Goal: Communication & Community: Share content

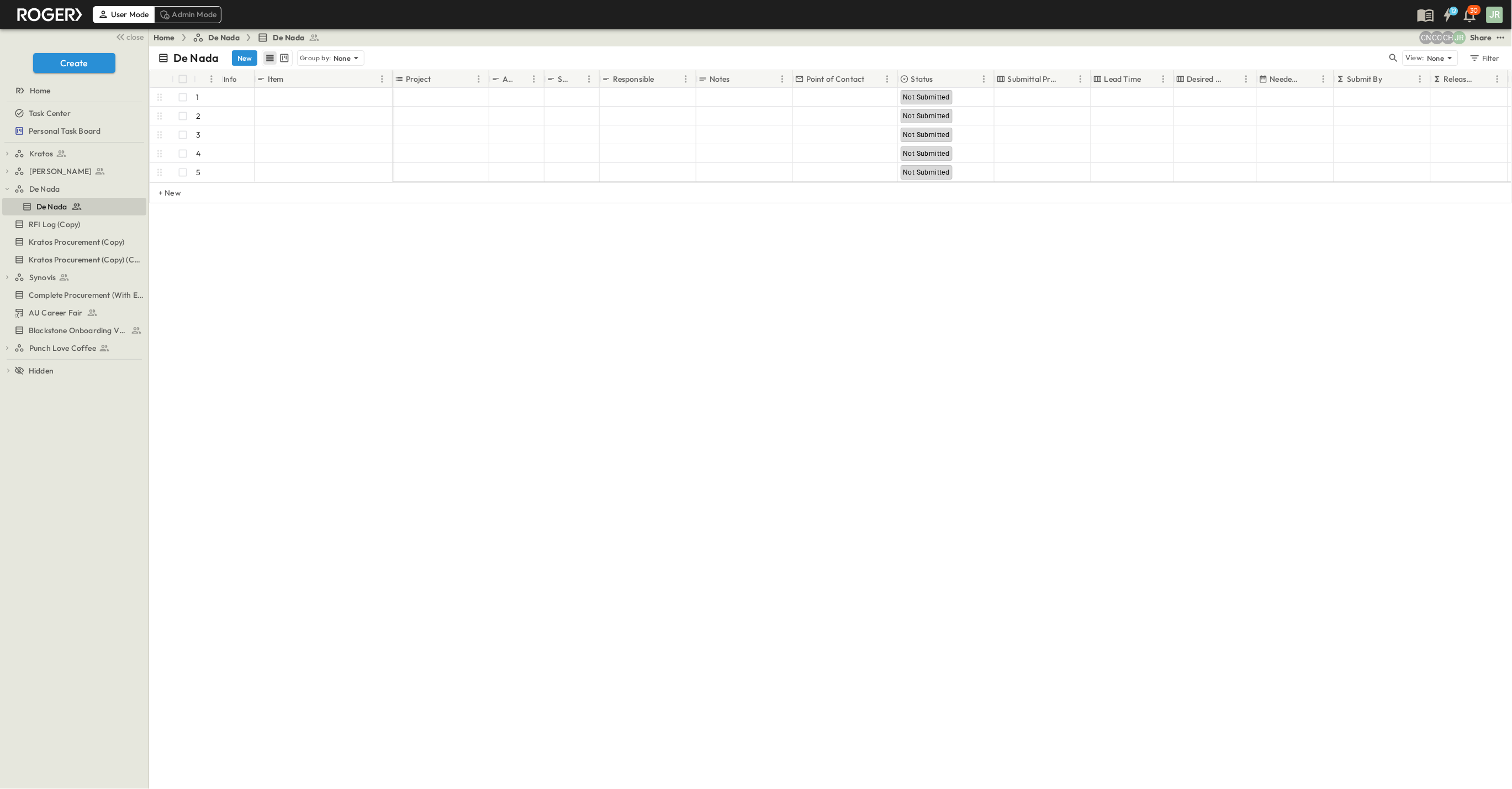
click at [1484, 37] on div "Share" at bounding box center [1481, 38] width 22 height 11
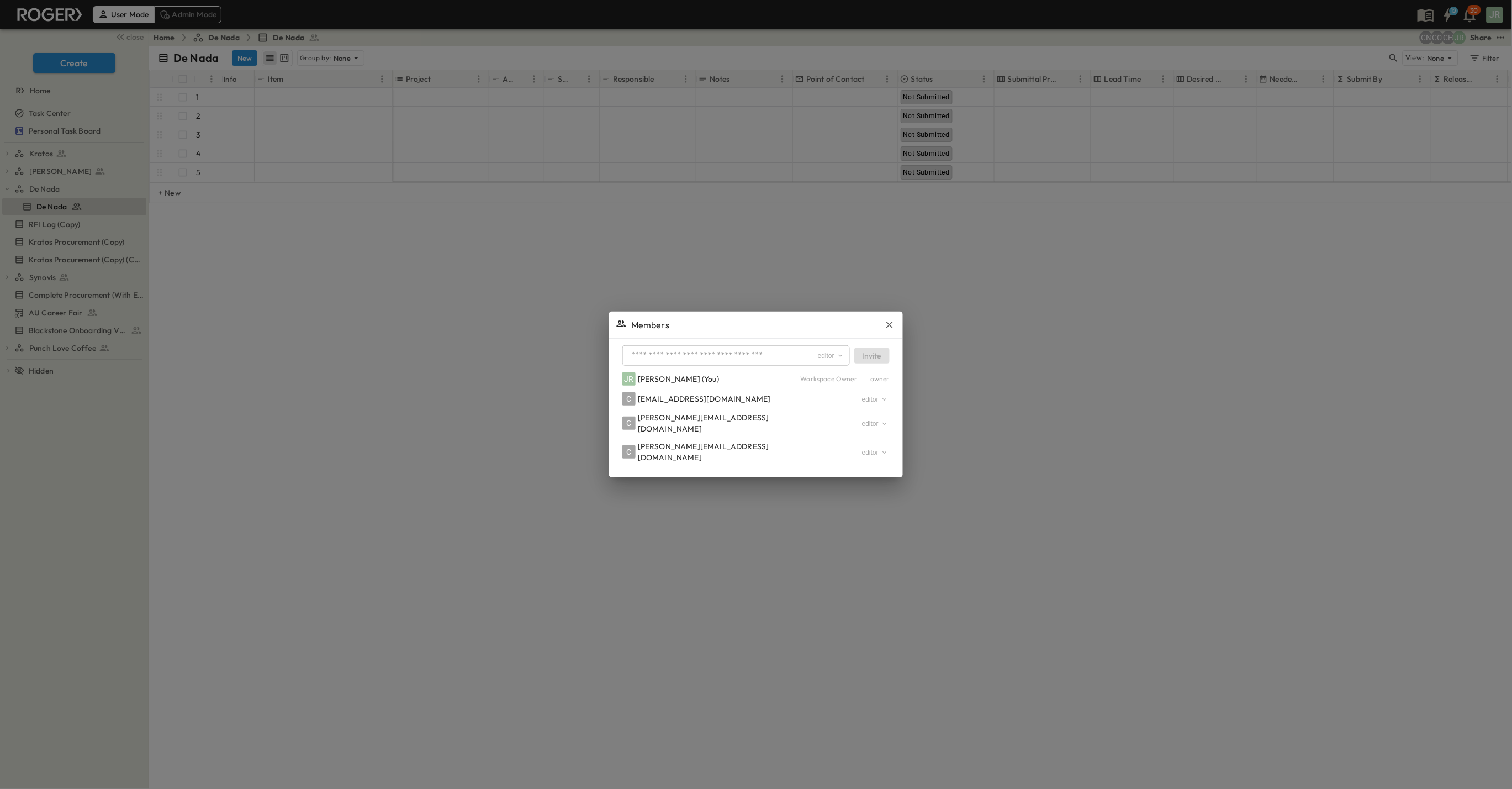
click at [669, 347] on input "text" at bounding box center [721, 355] width 190 height 16
type input "**********"
click at [668, 398] on span "[EMAIL_ADDRESS][DOMAIN_NAME]" at bounding box center [732, 394] width 133 height 10
click at [871, 355] on button "Invite" at bounding box center [871, 355] width 35 height 16
click at [890, 322] on icon "button" at bounding box center [889, 319] width 11 height 11
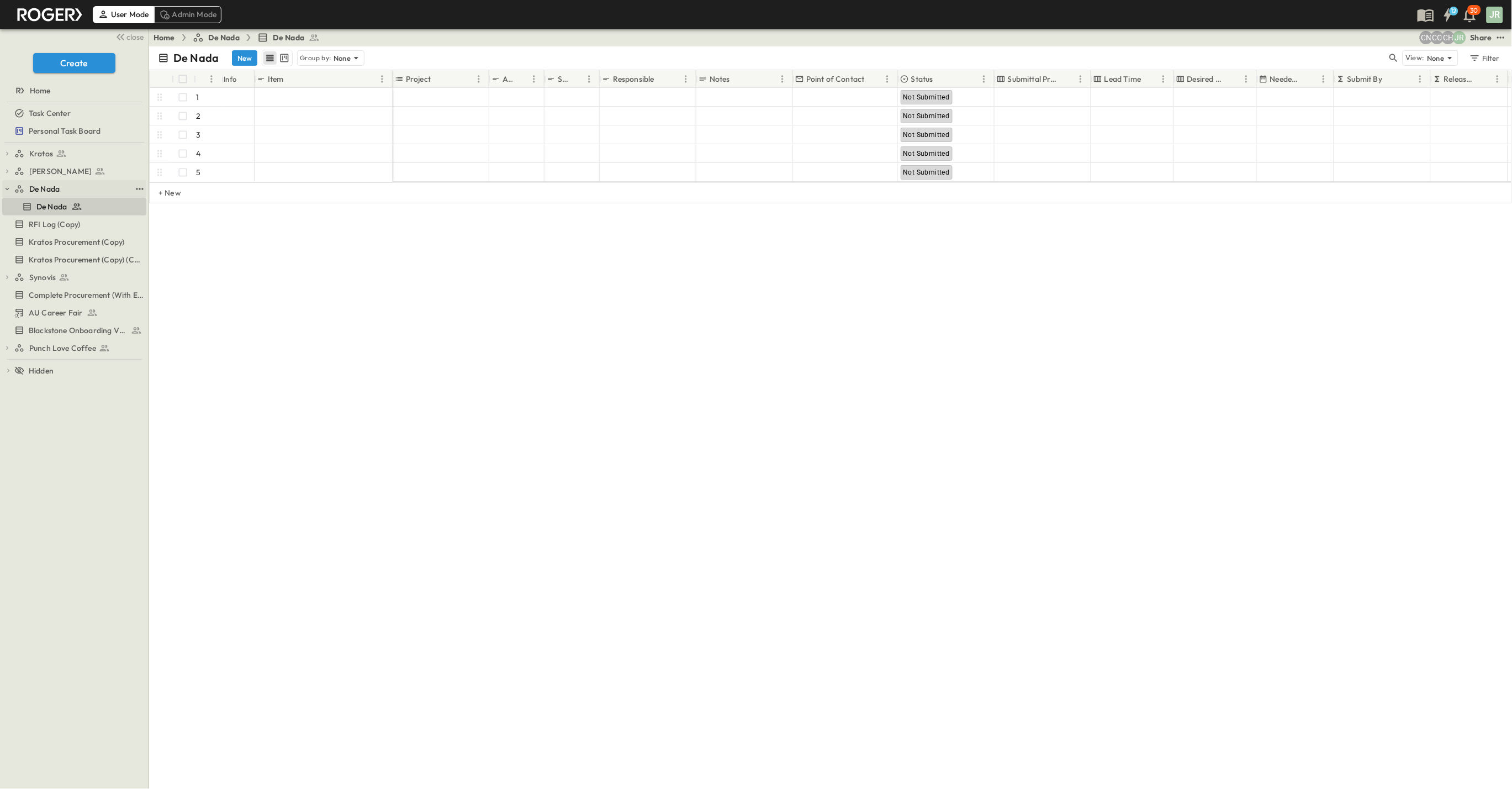
click at [43, 186] on span "De Nada" at bounding box center [44, 189] width 30 height 11
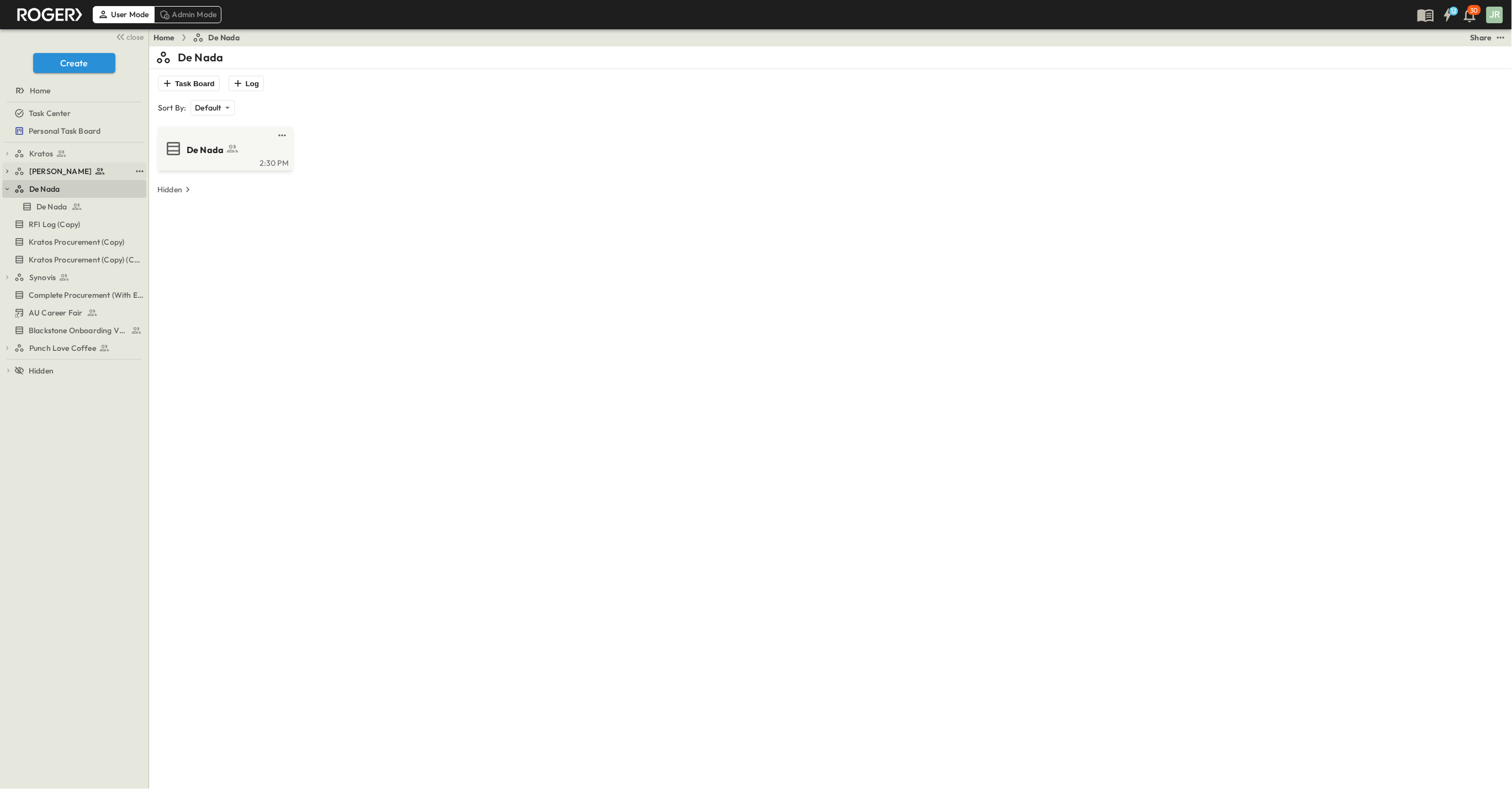
click at [47, 171] on span "[PERSON_NAME]" at bounding box center [60, 171] width 62 height 11
click at [43, 203] on span "De Nada" at bounding box center [44, 207] width 30 height 11
click at [1482, 37] on div "Share" at bounding box center [1481, 38] width 22 height 11
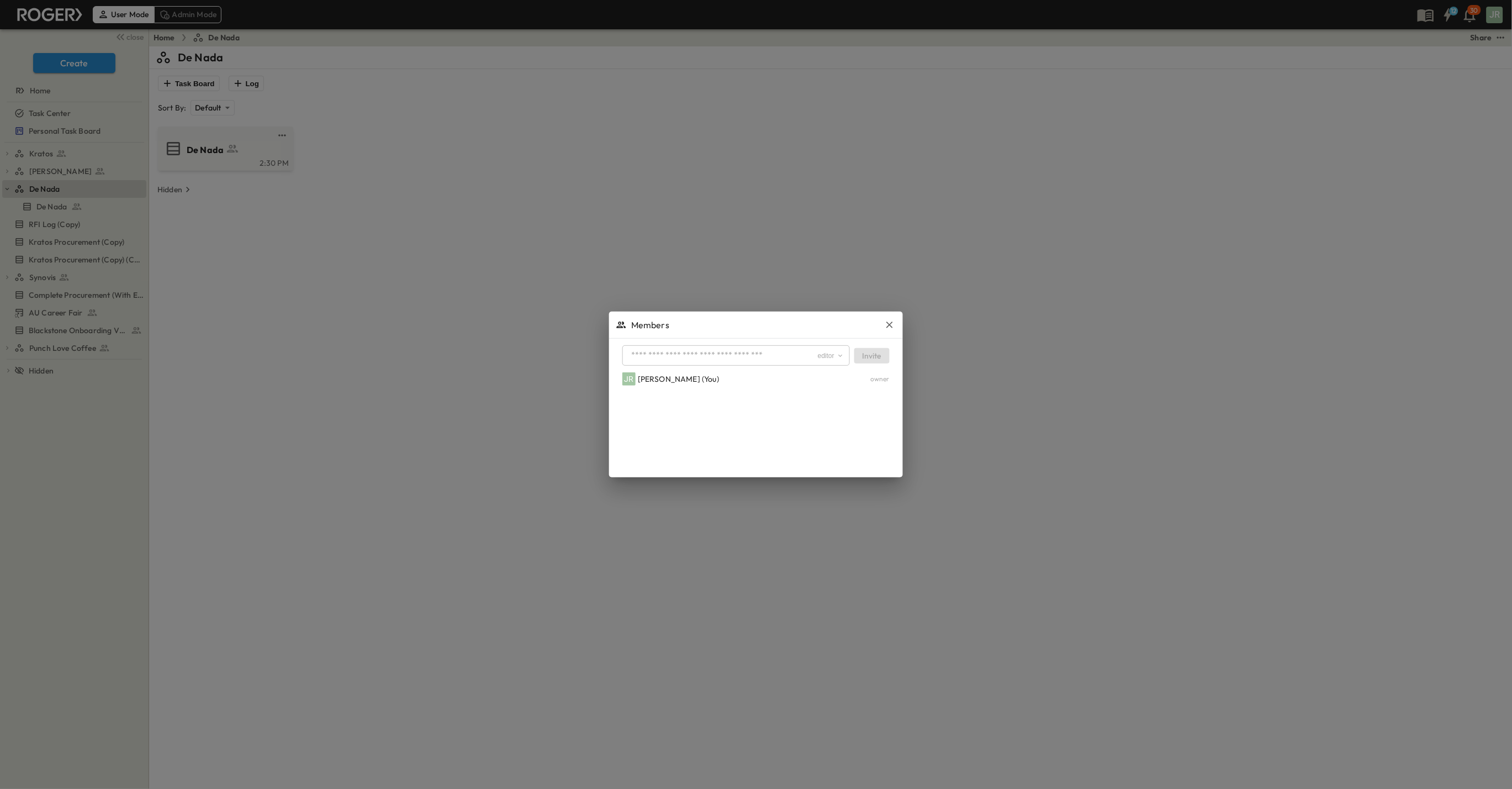
click at [702, 349] on input "text" at bounding box center [721, 355] width 190 height 16
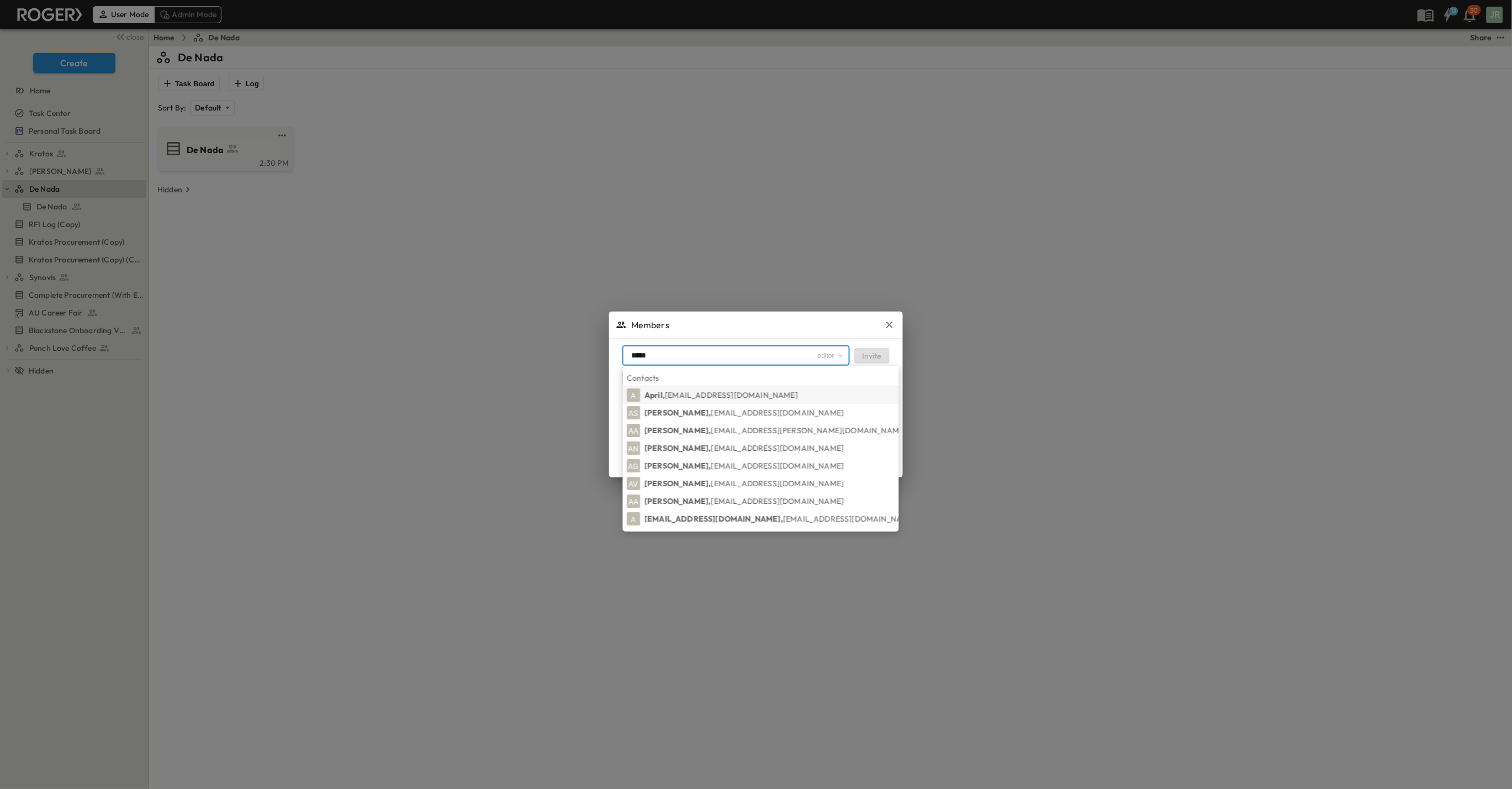
type input "*****"
click at [690, 400] on span "[EMAIL_ADDRESS][DOMAIN_NAME]" at bounding box center [732, 394] width 133 height 10
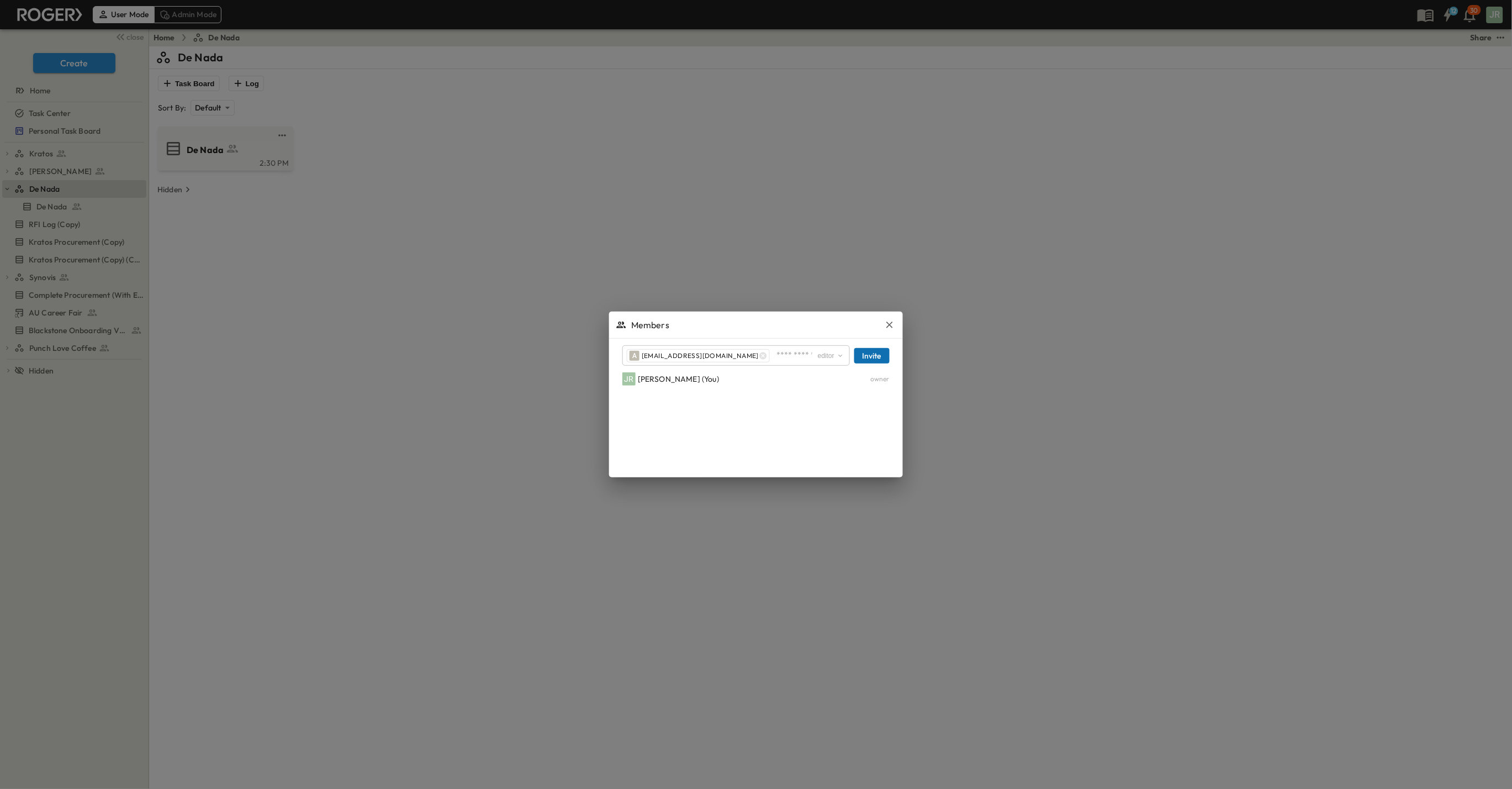
click at [877, 357] on button "Invite" at bounding box center [871, 355] width 35 height 16
click at [892, 325] on icon "button" at bounding box center [889, 325] width 11 height 11
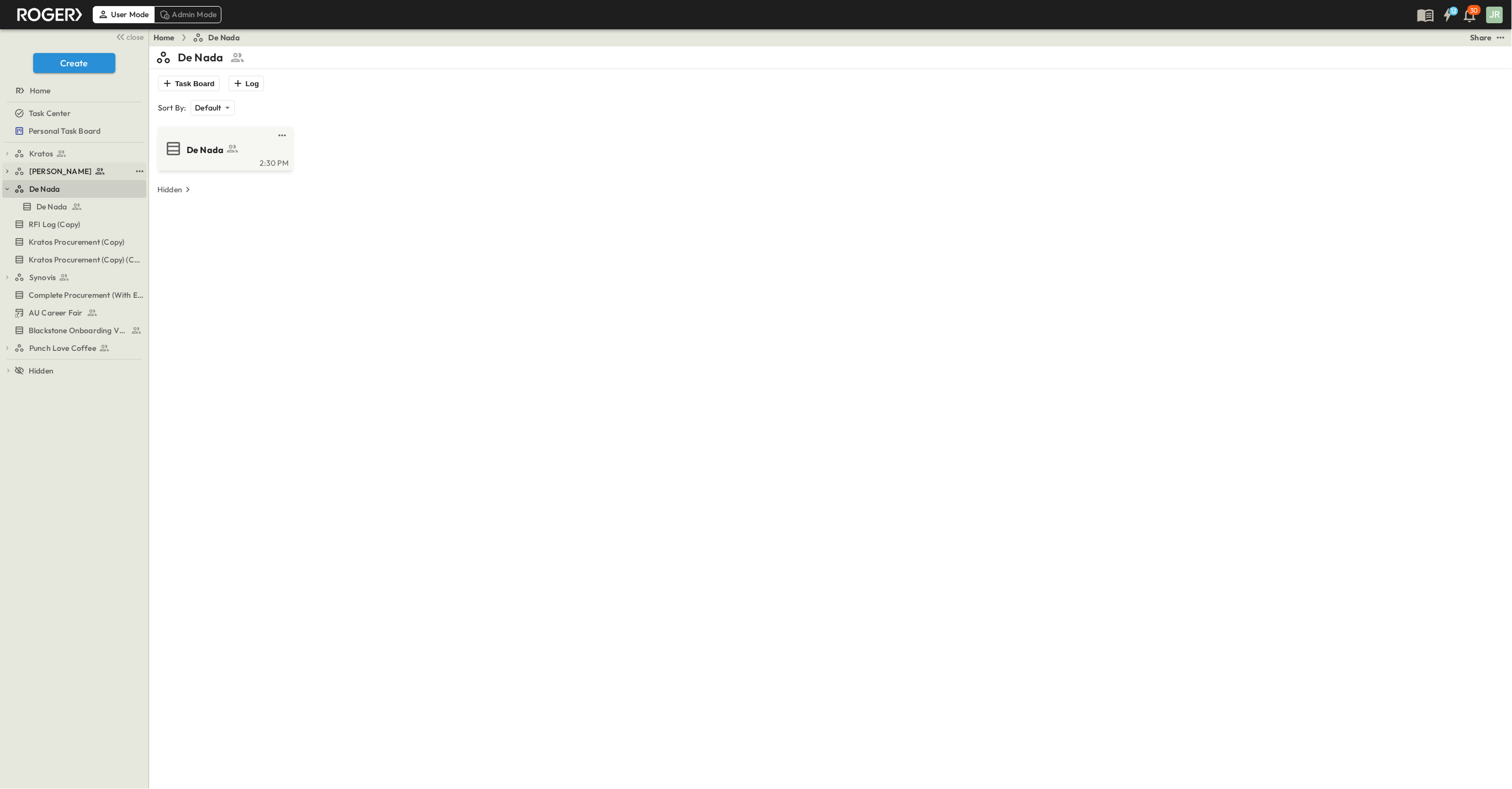
click at [47, 170] on span "[PERSON_NAME]" at bounding box center [60, 171] width 62 height 11
click at [1479, 39] on div "Share" at bounding box center [1481, 38] width 22 height 11
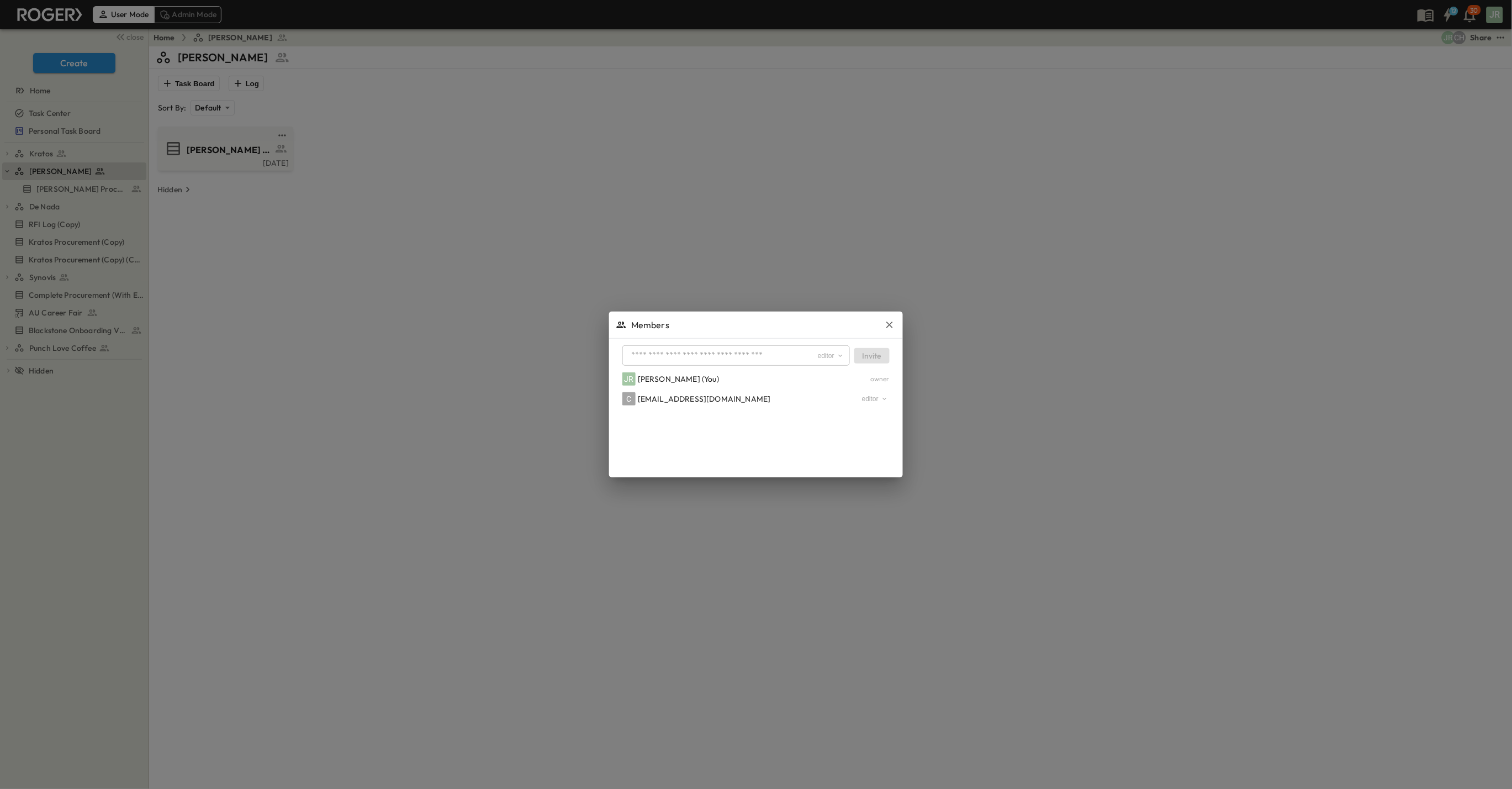
click at [669, 357] on input "text" at bounding box center [721, 355] width 190 height 16
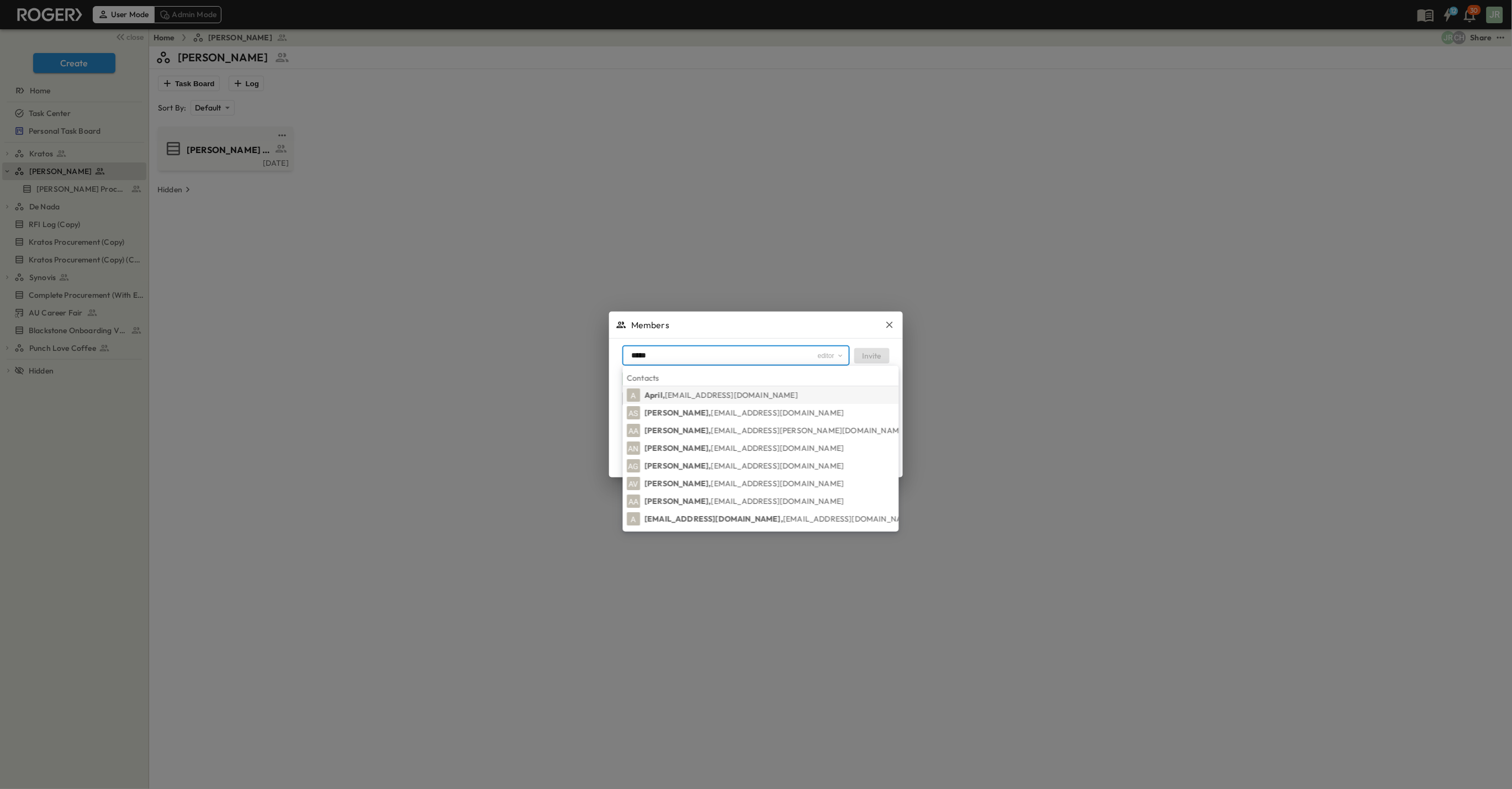
type input "*****"
click at [679, 398] on span "[EMAIL_ADDRESS][DOMAIN_NAME]" at bounding box center [732, 394] width 133 height 10
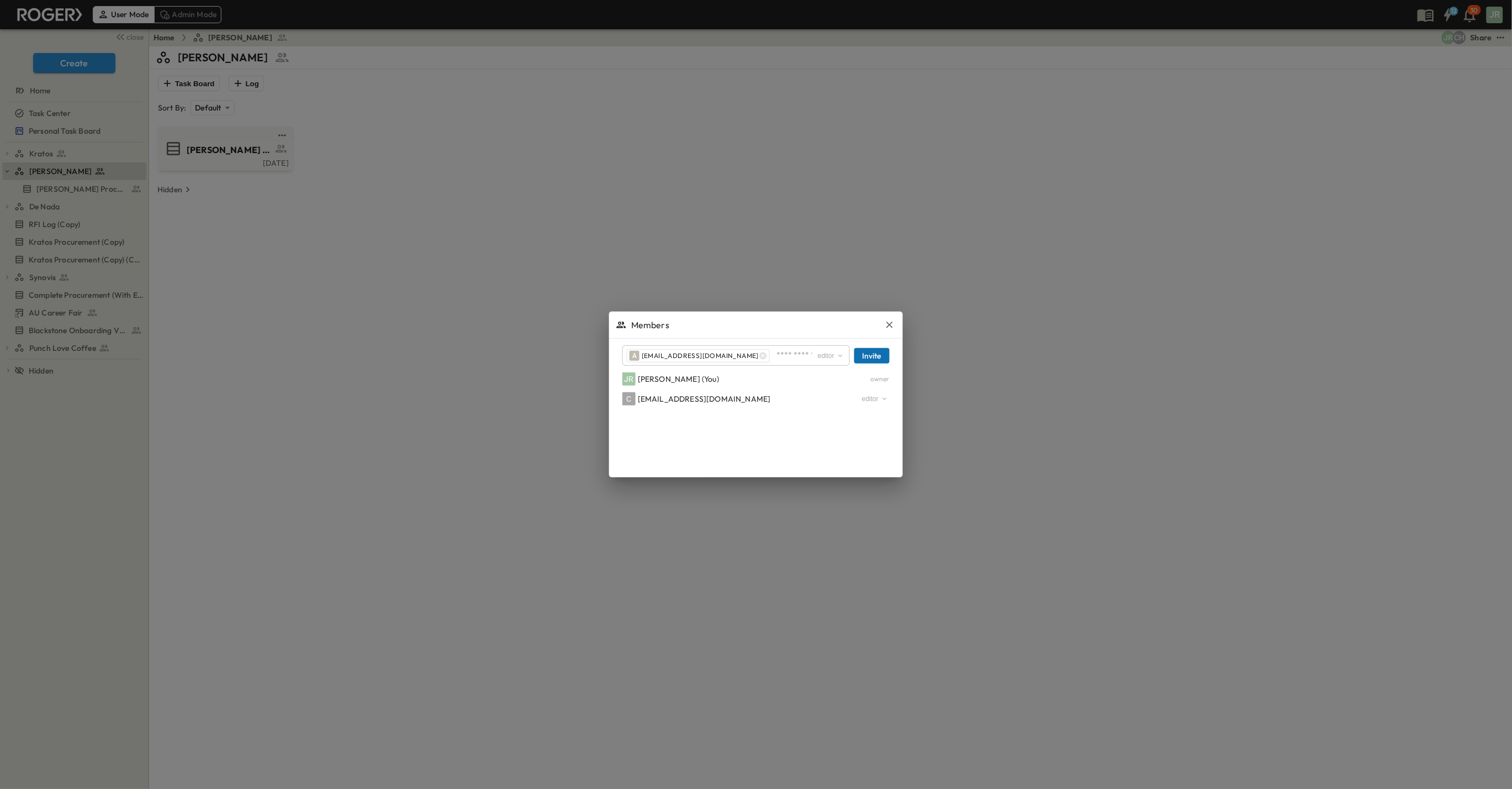
click at [876, 354] on button "Invite" at bounding box center [871, 355] width 35 height 16
click at [472, 255] on div at bounding box center [756, 394] width 1512 height 789
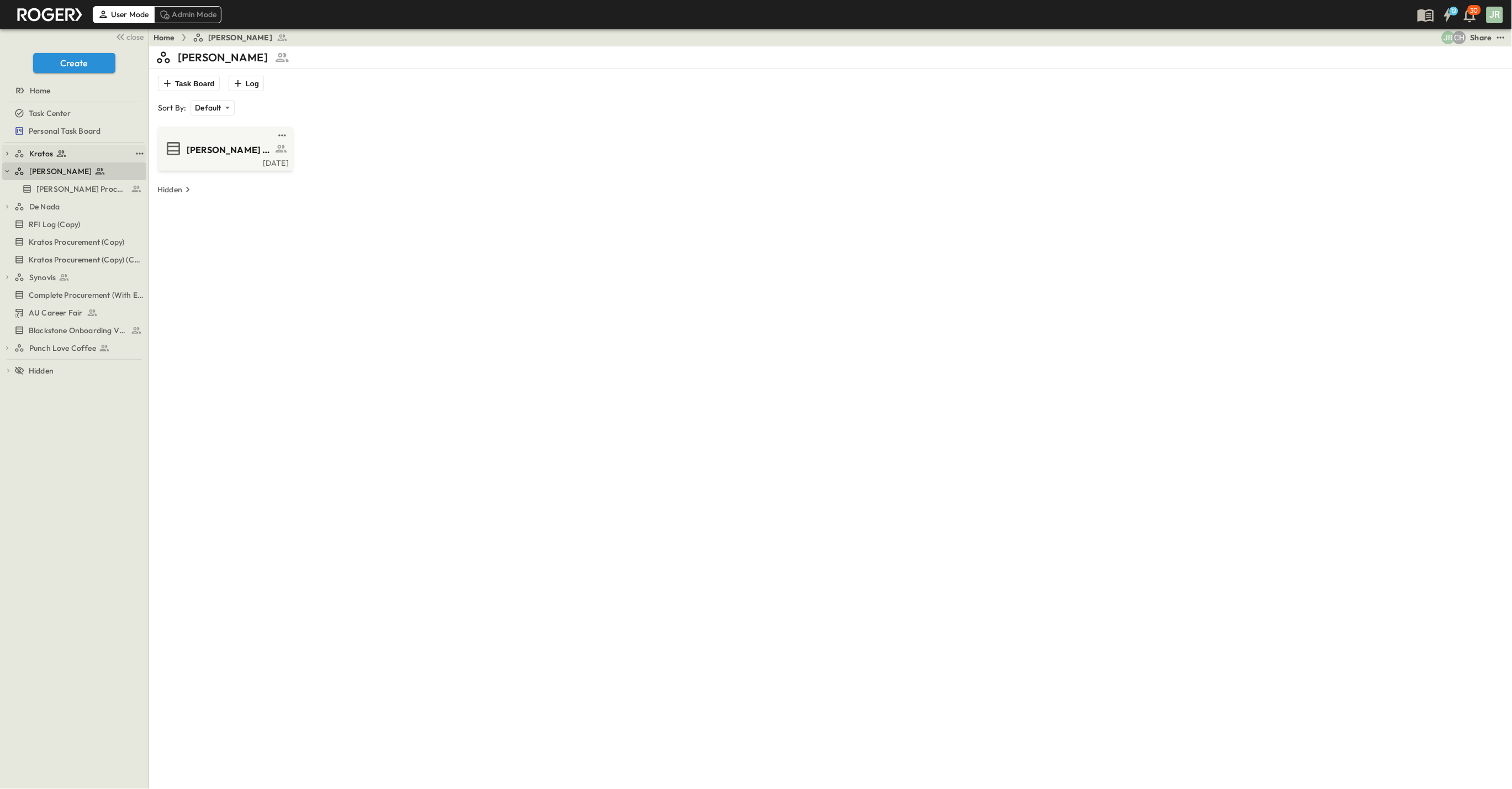
click at [45, 150] on span "Kratos" at bounding box center [41, 153] width 24 height 11
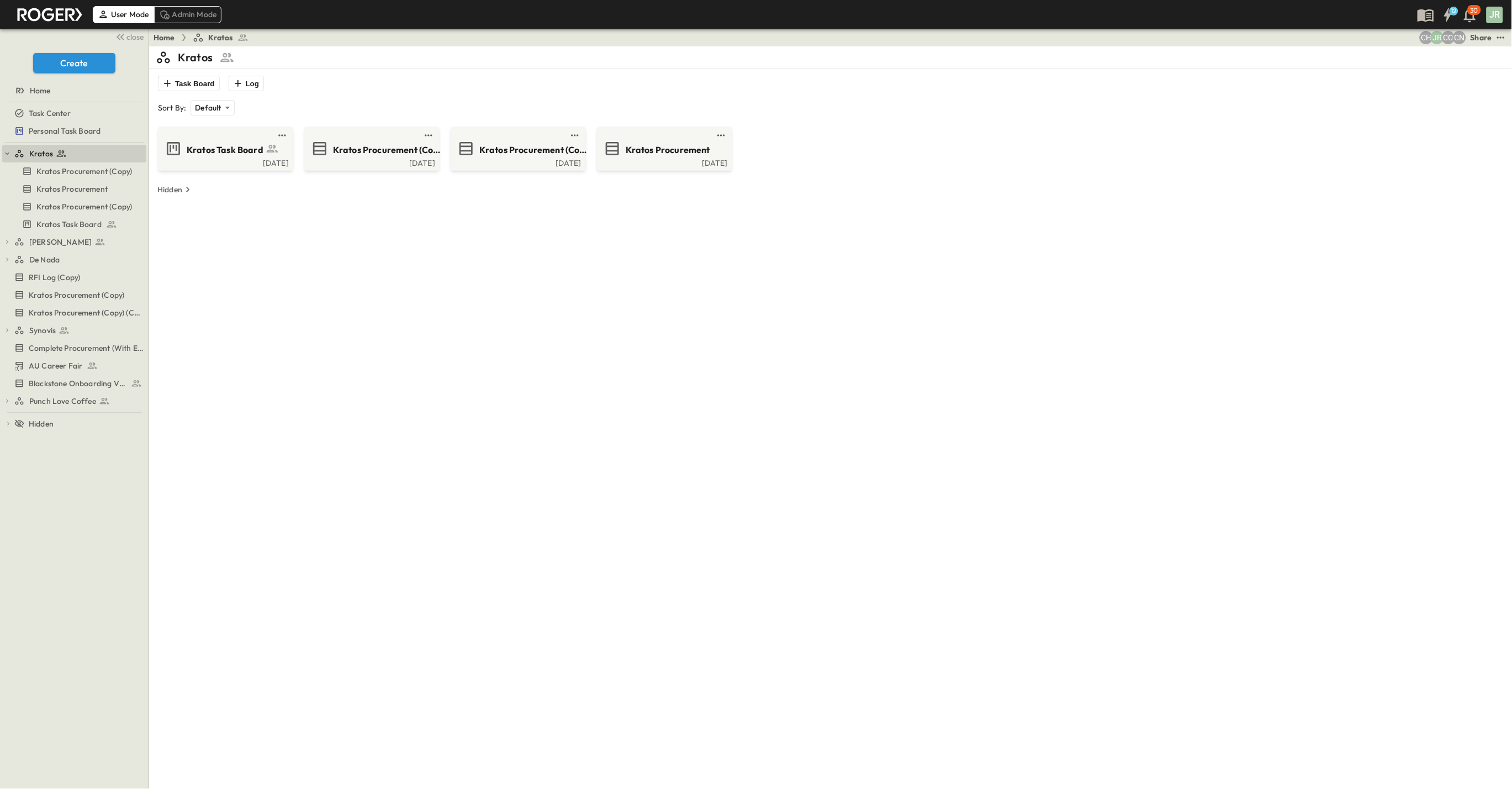
click at [1476, 38] on div "Share" at bounding box center [1481, 38] width 22 height 11
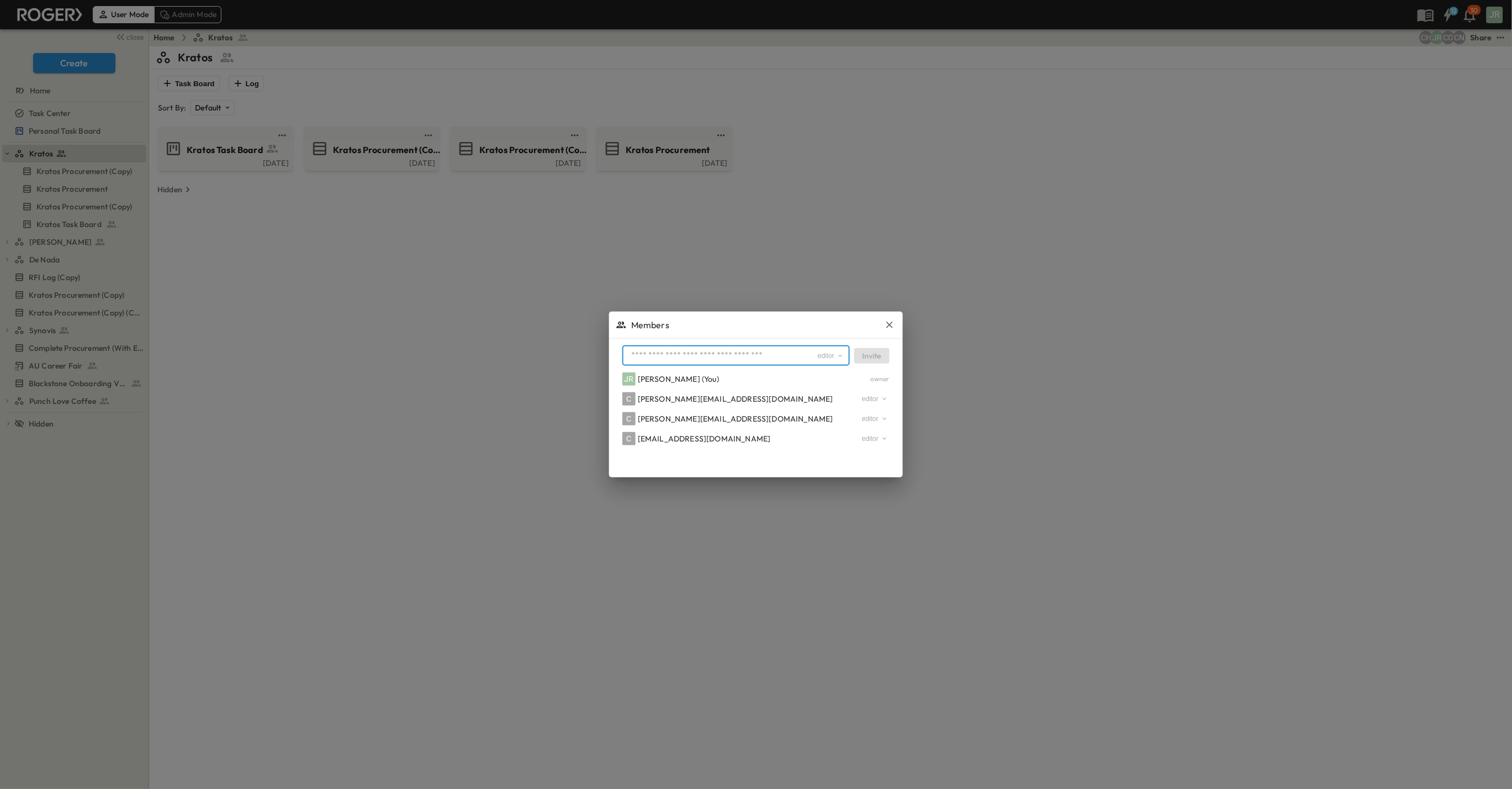
click at [726, 356] on input "text" at bounding box center [721, 355] width 190 height 16
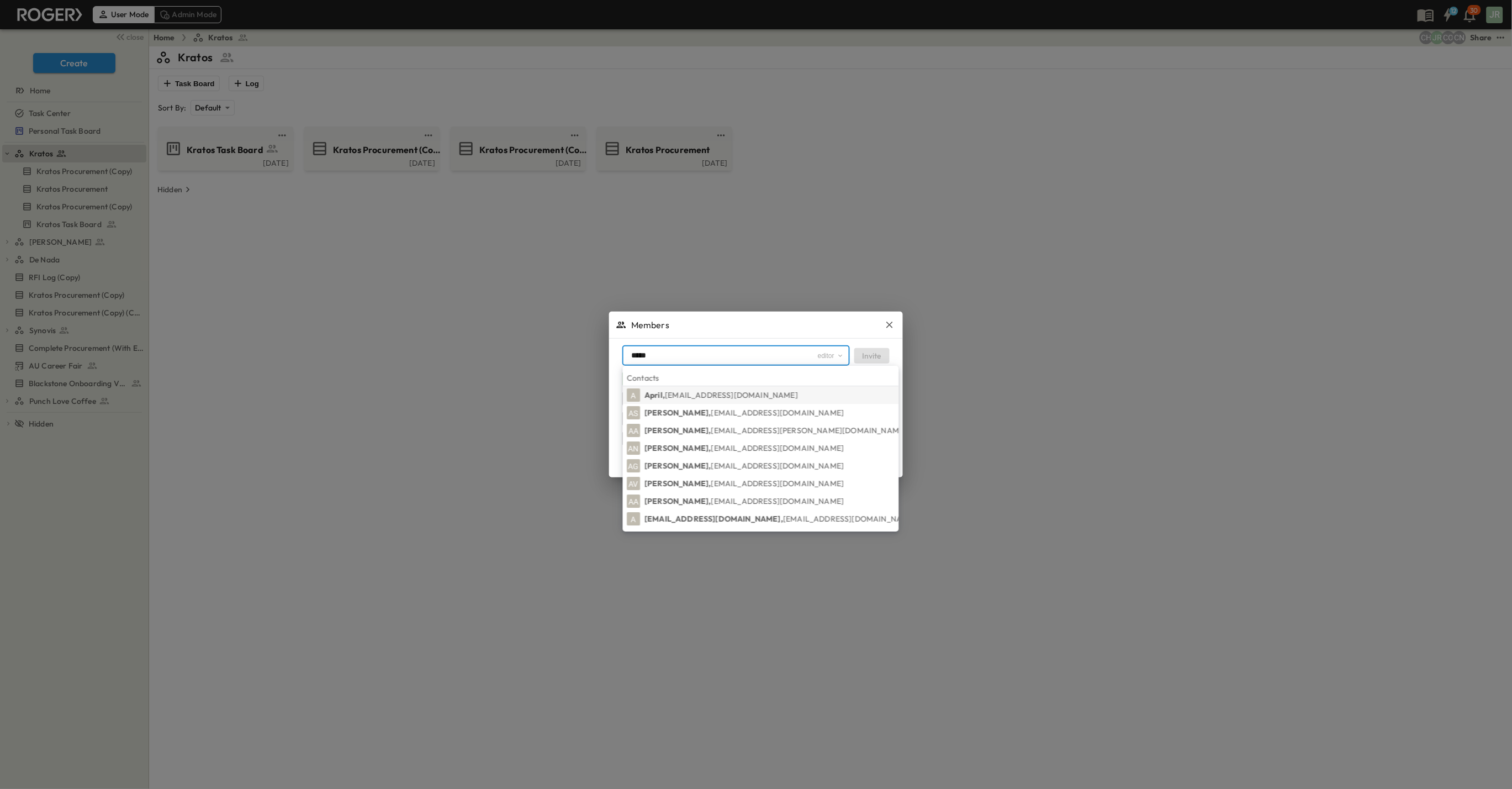
type input "*****"
click at [709, 390] on span "[EMAIL_ADDRESS][DOMAIN_NAME]" at bounding box center [732, 394] width 133 height 10
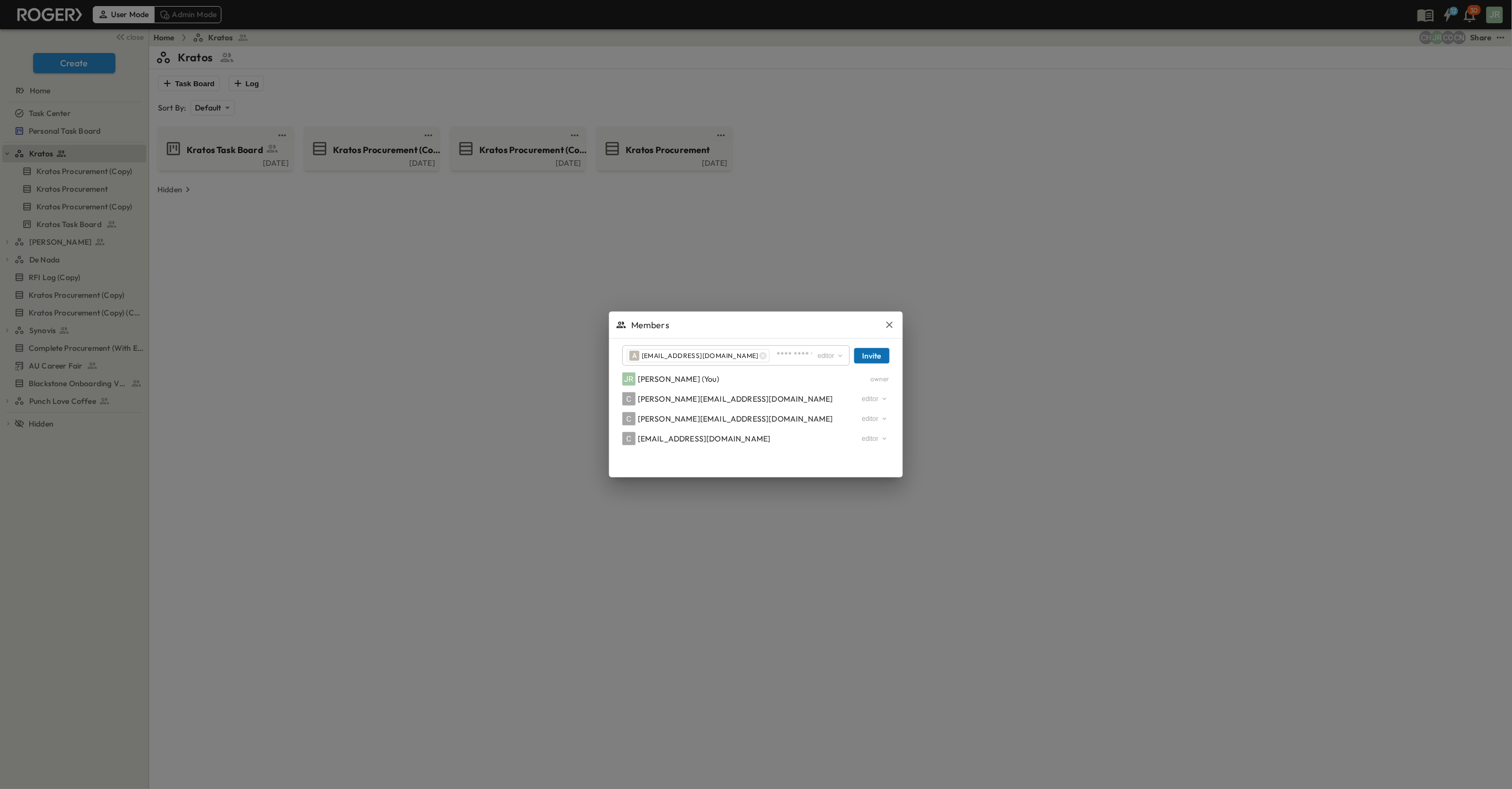
click at [871, 352] on button "Invite" at bounding box center [871, 355] width 35 height 16
click at [390, 280] on div at bounding box center [756, 394] width 1512 height 789
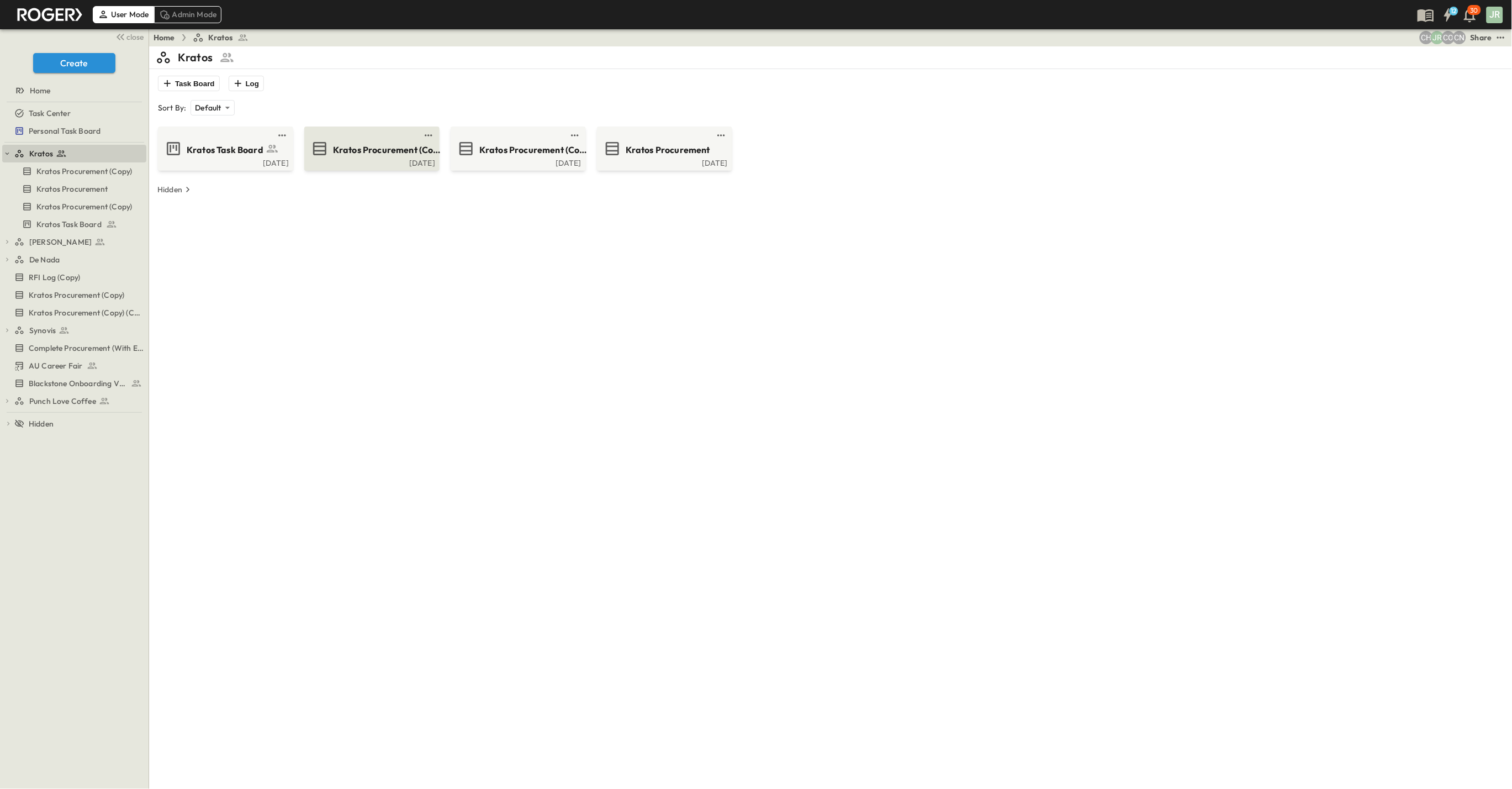
click at [356, 151] on span "Kratos Procurement (Copy)" at bounding box center [386, 150] width 107 height 13
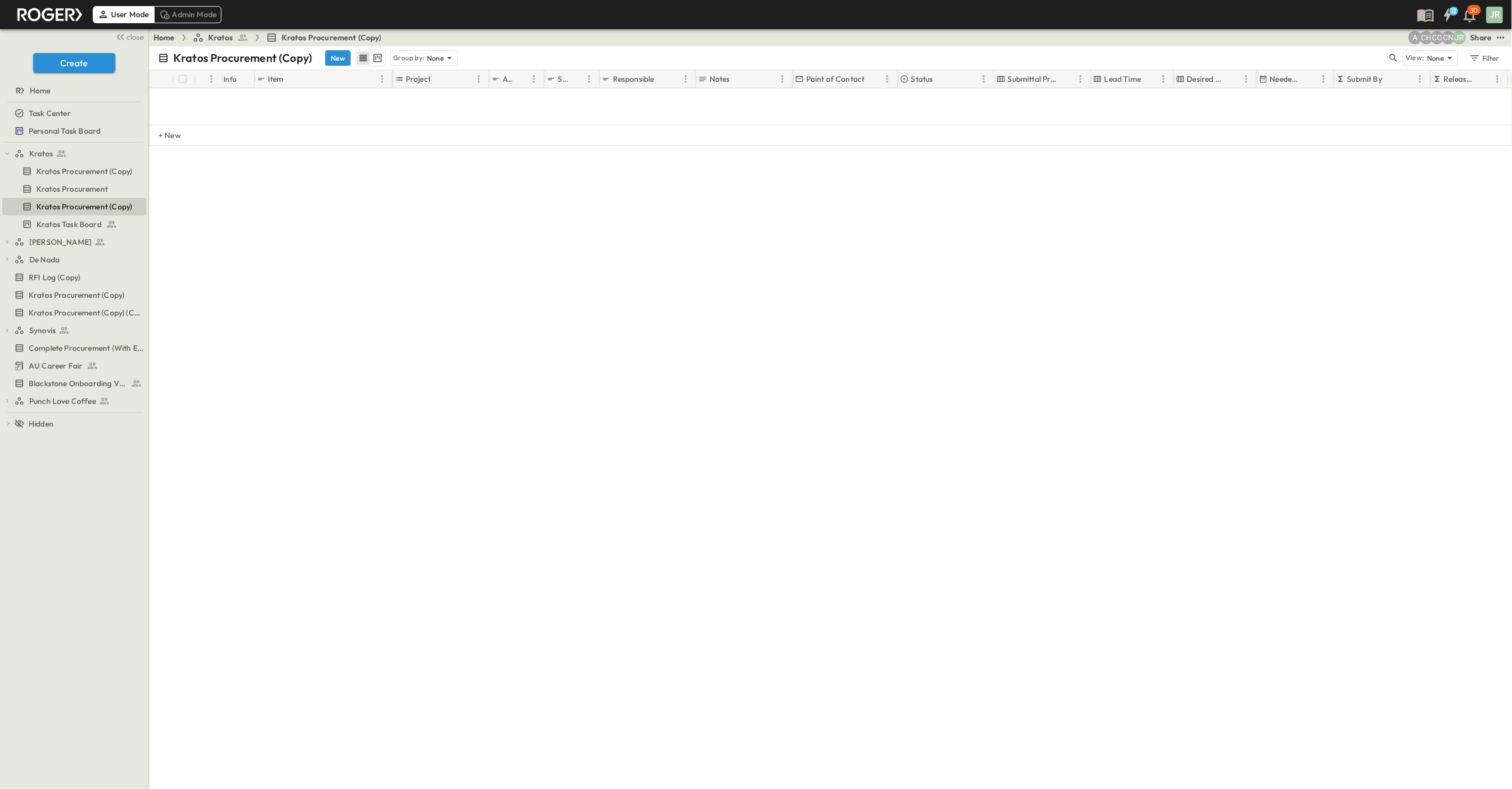
click at [216, 35] on span "Kratos" at bounding box center [220, 38] width 25 height 11
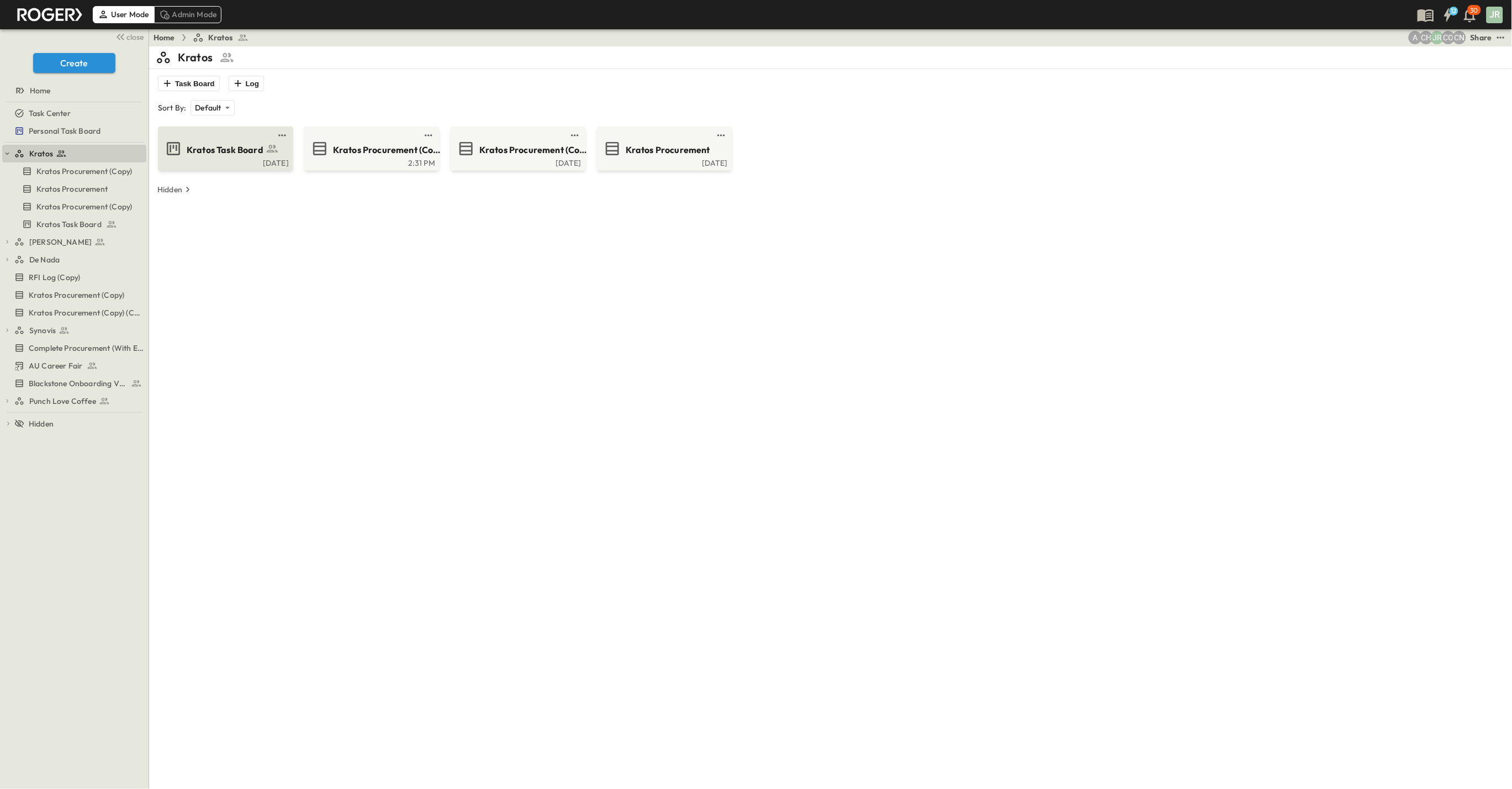
click at [200, 147] on span "Kratos Task Board" at bounding box center [225, 150] width 77 height 13
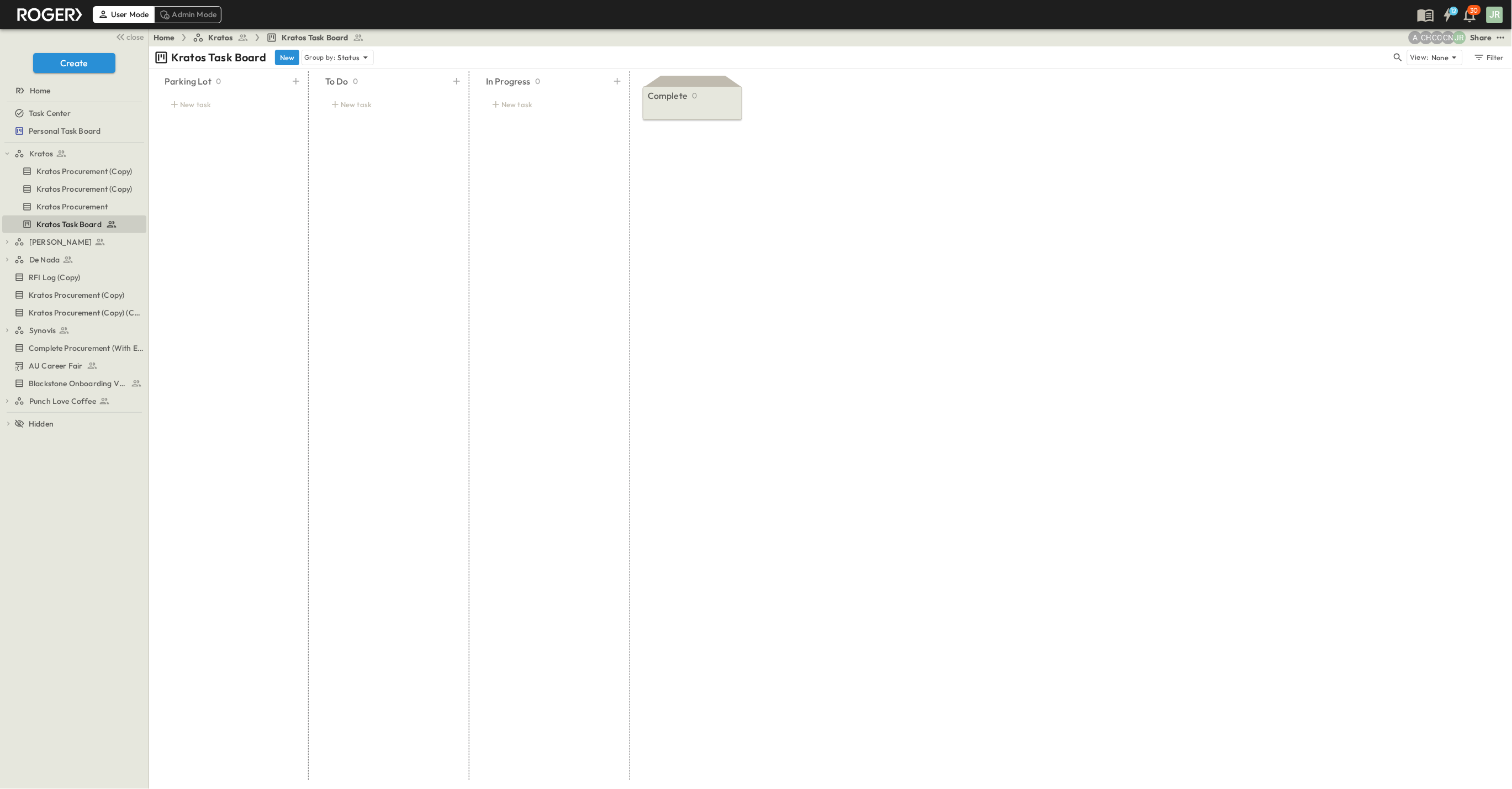
click at [208, 36] on span "Kratos" at bounding box center [220, 38] width 25 height 11
